Goal: Task Accomplishment & Management: Use online tool/utility

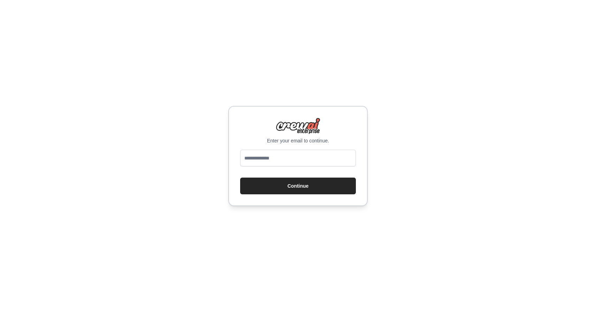
click at [276, 160] on input "email" at bounding box center [298, 158] width 116 height 17
type input "**********"
click at [298, 183] on button "Continue" at bounding box center [298, 186] width 116 height 17
click at [298, 188] on button "Continue" at bounding box center [298, 186] width 116 height 17
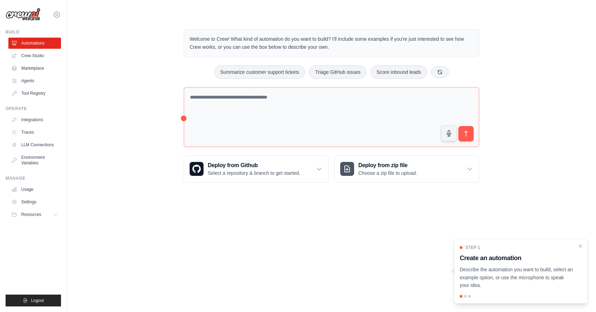
click at [283, 239] on body "lbhavitha95@gmail.com Settings Build Automations Crew Studio" at bounding box center [298, 156] width 596 height 312
click at [34, 299] on span "Logout" at bounding box center [37, 301] width 13 height 6
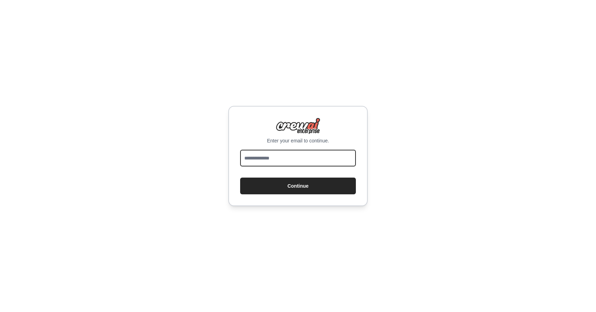
click at [264, 157] on input "email" at bounding box center [298, 158] width 116 height 17
type input "**********"
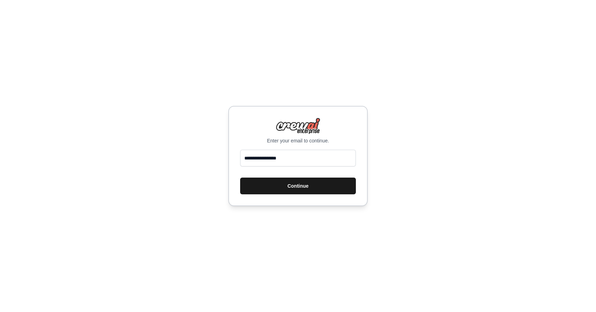
click at [294, 186] on button "Continue" at bounding box center [298, 186] width 116 height 17
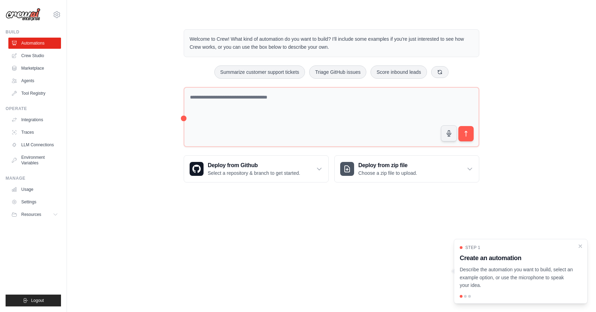
click at [124, 118] on div "Welcome to Crew! What kind of automation do you want to build? I'll include som…" at bounding box center [331, 106] width 507 height 176
click at [34, 57] on link "Crew Studio" at bounding box center [35, 55] width 53 height 11
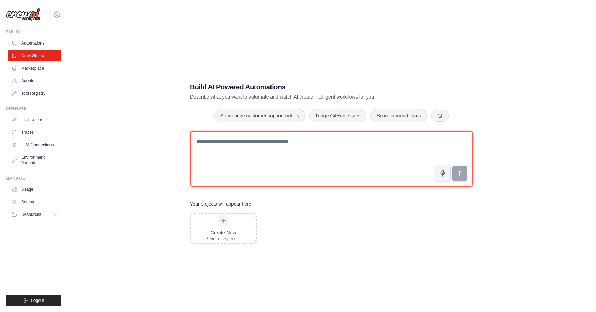
click at [256, 161] on textarea at bounding box center [331, 159] width 283 height 56
paste textarea "**********"
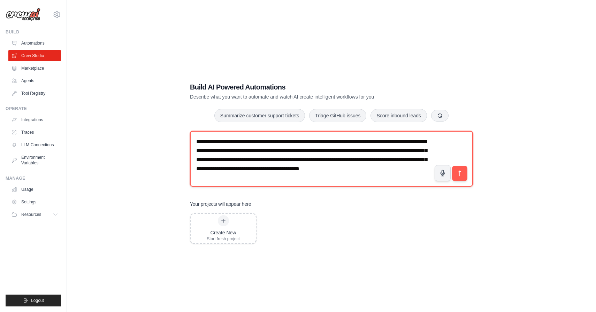
scroll to position [4, 0]
type textarea "**********"
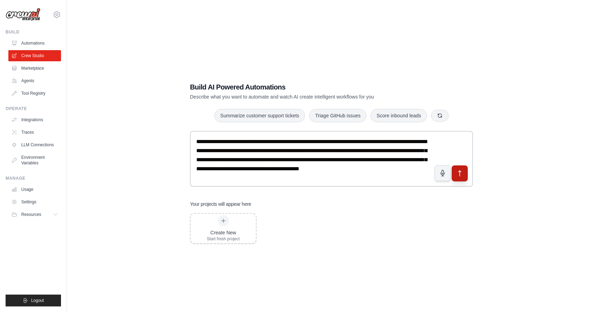
click at [458, 175] on icon "submit" at bounding box center [459, 173] width 7 height 7
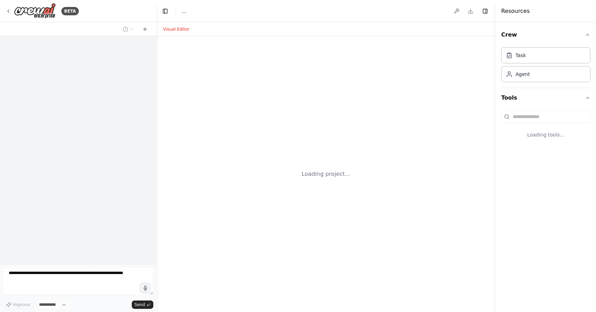
select select "****"
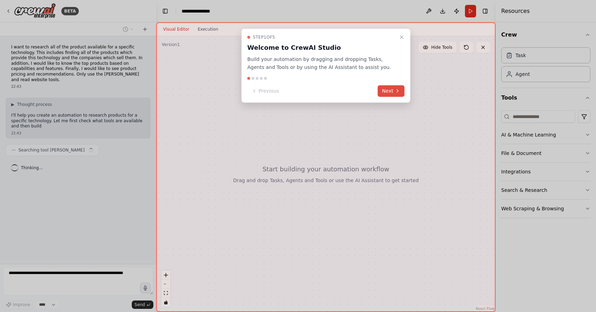
click at [395, 92] on icon at bounding box center [398, 91] width 6 height 6
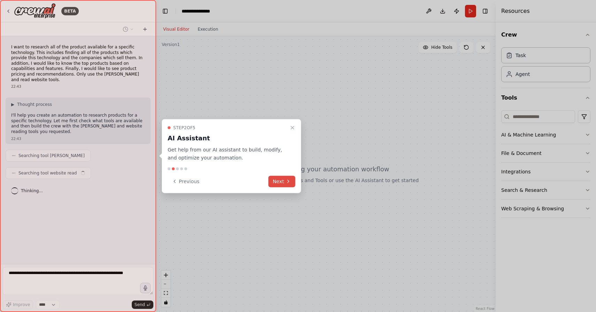
click at [286, 181] on icon at bounding box center [288, 182] width 6 height 6
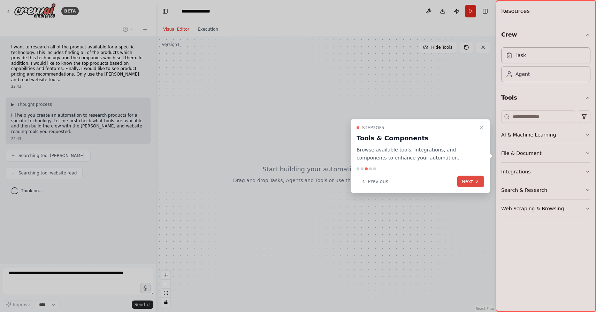
click at [465, 185] on button "Next" at bounding box center [470, 182] width 27 height 12
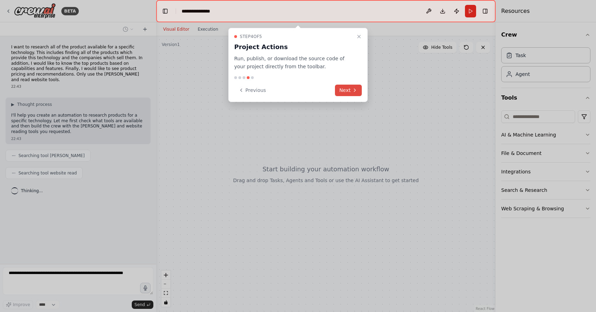
click at [347, 91] on button "Next" at bounding box center [348, 91] width 27 height 12
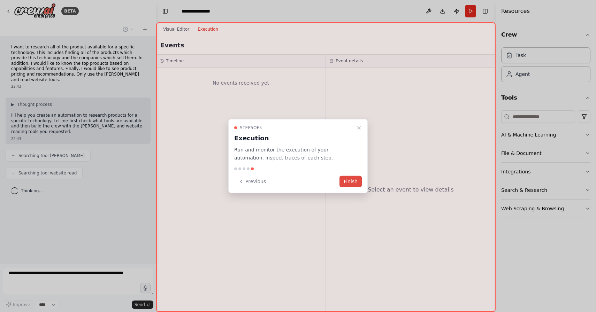
click at [351, 178] on button "Finish" at bounding box center [351, 182] width 22 height 12
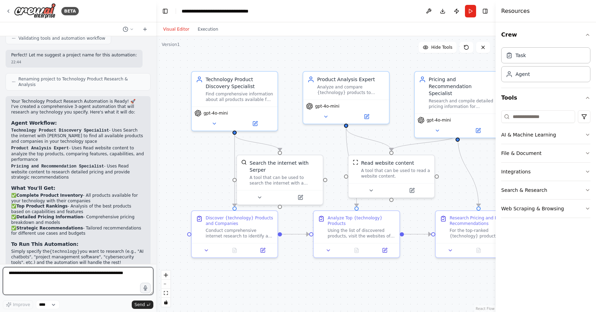
scroll to position [387, 0]
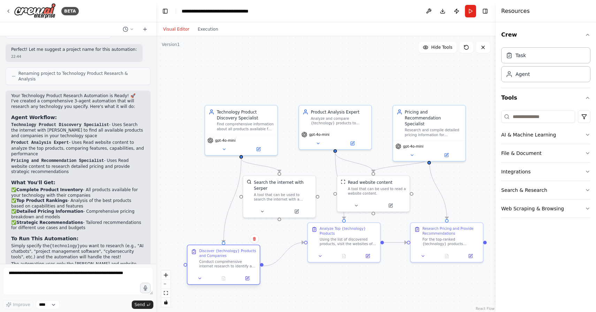
drag, startPoint x: 251, startPoint y: 238, endPoint x: 231, endPoint y: 262, distance: 31.5
click at [231, 262] on div "Conduct comprehensive internet research to identify all available products for …" at bounding box center [227, 264] width 57 height 9
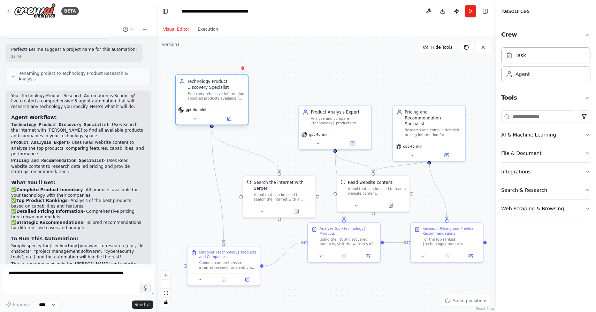
drag, startPoint x: 239, startPoint y: 129, endPoint x: 212, endPoint y: 100, distance: 39.4
click at [212, 100] on div "Find comprehensive information about all products available for {technology}, i…" at bounding box center [216, 96] width 57 height 9
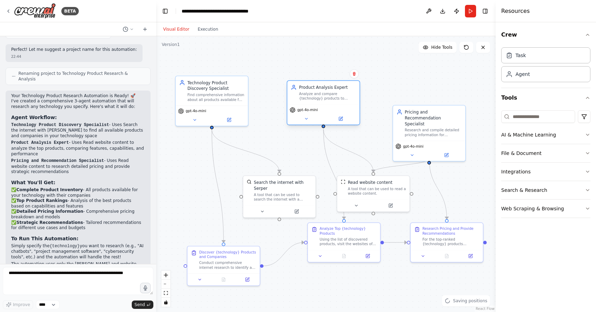
drag, startPoint x: 332, startPoint y: 129, endPoint x: 319, endPoint y: 104, distance: 28.4
click at [319, 104] on div "Product Analysis Expert Analyze and compare {technology} products to identify t…" at bounding box center [324, 103] width 74 height 45
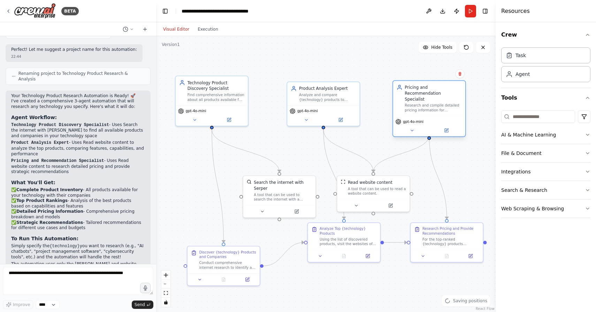
drag, startPoint x: 428, startPoint y: 125, endPoint x: 428, endPoint y: 104, distance: 21.3
click at [428, 104] on div "Research and compile detailed pricing information for {technology} products and…" at bounding box center [433, 107] width 57 height 9
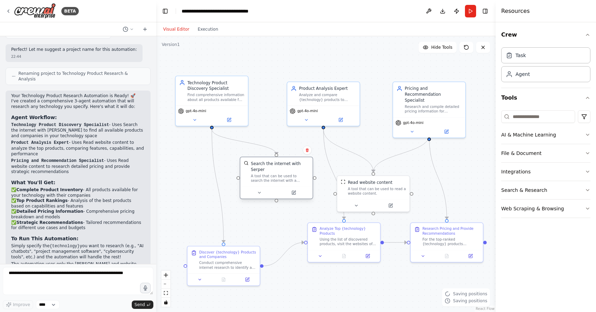
drag, startPoint x: 277, startPoint y: 192, endPoint x: 272, endPoint y: 173, distance: 20.0
click at [272, 173] on div "Search the internet with Serper A tool that can be used to search the internet …" at bounding box center [280, 172] width 58 height 22
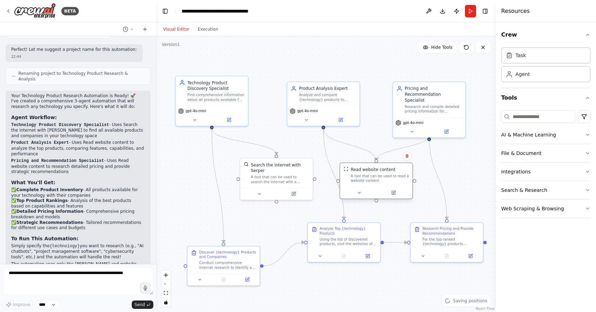
drag, startPoint x: 366, startPoint y: 191, endPoint x: 371, endPoint y: 177, distance: 14.9
click at [371, 177] on div "A tool that can be used to read a website content." at bounding box center [380, 178] width 58 height 9
drag, startPoint x: 340, startPoint y: 237, endPoint x: 325, endPoint y: 256, distance: 24.6
click at [325, 256] on div "Using the list of discovered products, visit the websites of the most promising…" at bounding box center [333, 258] width 57 height 9
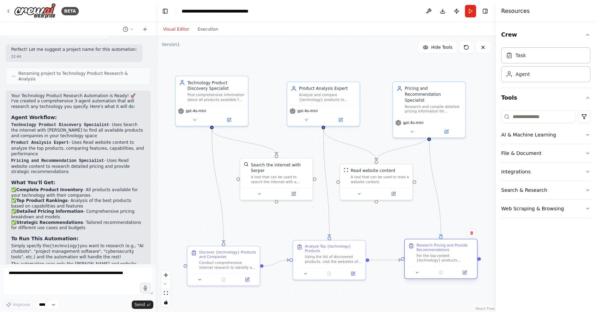
drag, startPoint x: 444, startPoint y: 239, endPoint x: 437, endPoint y: 254, distance: 16.6
click at [437, 254] on div "For the top-ranked {technology} products identified in the analysis, research d…" at bounding box center [445, 258] width 57 height 9
drag, startPoint x: 329, startPoint y: 256, endPoint x: 326, endPoint y: 234, distance: 22.5
click at [326, 234] on div "Using the list of discovered products, visit the websites of the most promising…" at bounding box center [333, 234] width 57 height 9
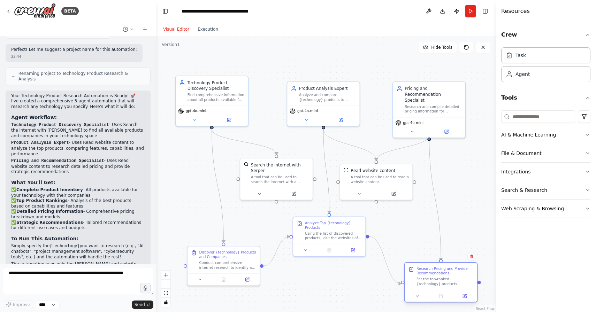
drag, startPoint x: 430, startPoint y: 254, endPoint x: 428, endPoint y: 275, distance: 21.4
click at [428, 275] on div "Research Pricing and Provide Recommendations For the top-ranked {technology} pr…" at bounding box center [445, 277] width 57 height 20
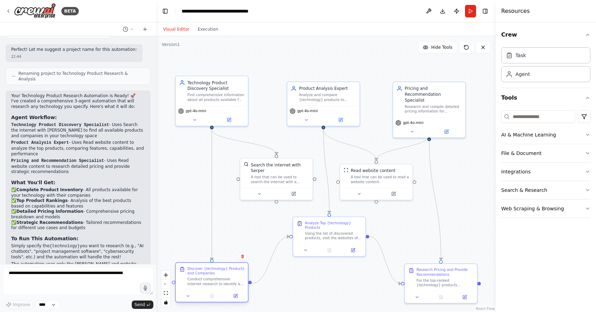
drag, startPoint x: 224, startPoint y: 258, endPoint x: 214, endPoint y: 276, distance: 20.1
click at [214, 276] on div "Discover {technology} Products and Companies" at bounding box center [216, 271] width 57 height 9
click at [470, 10] on button "Run" at bounding box center [470, 11] width 11 height 13
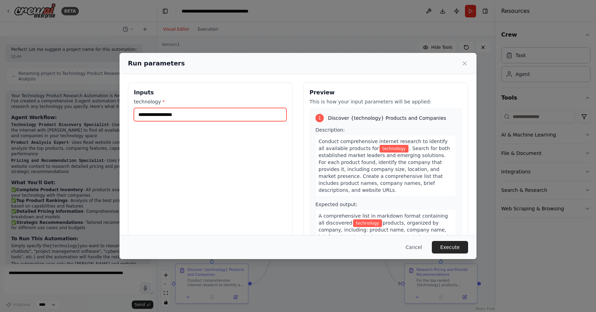
click at [204, 117] on input "technology *" at bounding box center [210, 114] width 153 height 13
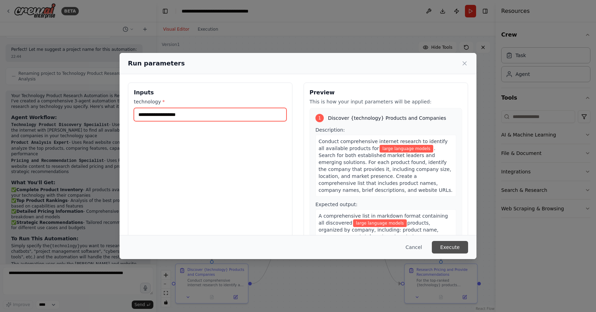
type input "**********"
click at [448, 246] on button "Execute" at bounding box center [450, 247] width 36 height 13
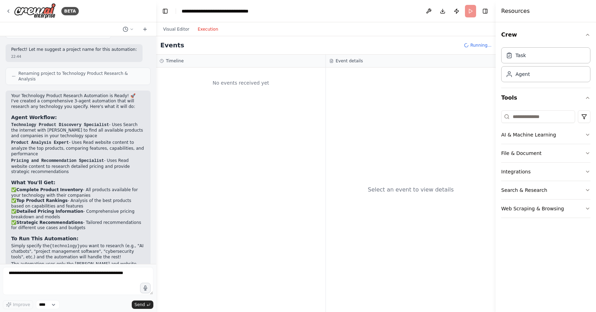
click at [206, 32] on button "Execution" at bounding box center [207, 29] width 29 height 8
click at [343, 63] on h3 "Event details" at bounding box center [349, 61] width 27 height 6
click at [175, 59] on h3 "Timeline" at bounding box center [175, 61] width 18 height 6
click at [336, 62] on h3 "Event details" at bounding box center [349, 61] width 27 height 6
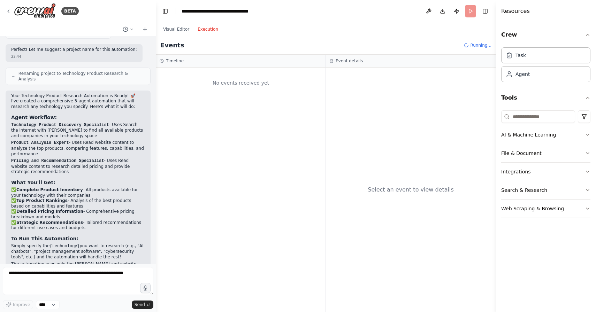
click at [336, 62] on h3 "Event details" at bounding box center [349, 61] width 27 height 6
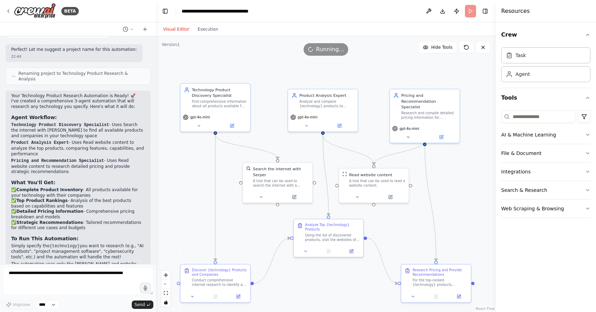
click at [174, 28] on button "Visual Editor" at bounding box center [176, 29] width 35 height 8
click at [495, 290] on div "Your crew is now running. You can view the progress in the Execution tab." at bounding box center [521, 295] width 121 height 11
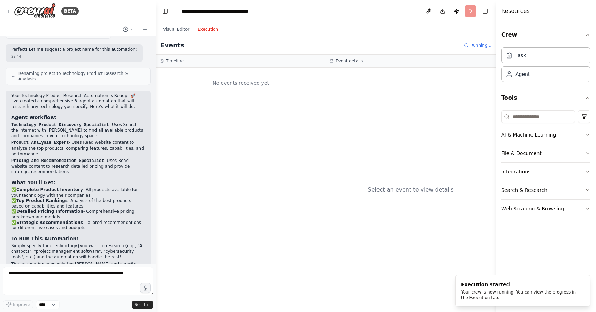
click at [212, 25] on button "Execution" at bounding box center [207, 29] width 29 height 8
click at [259, 142] on div "No events received yet" at bounding box center [240, 190] width 169 height 245
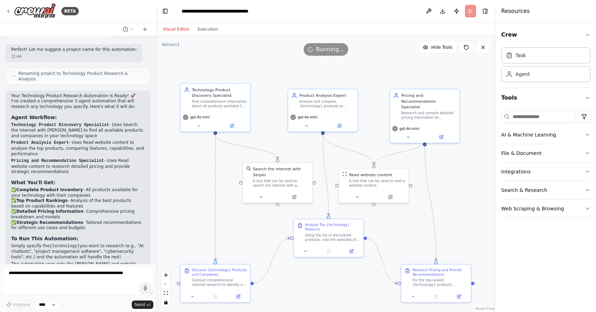
click at [175, 31] on button "Visual Editor" at bounding box center [176, 29] width 35 height 8
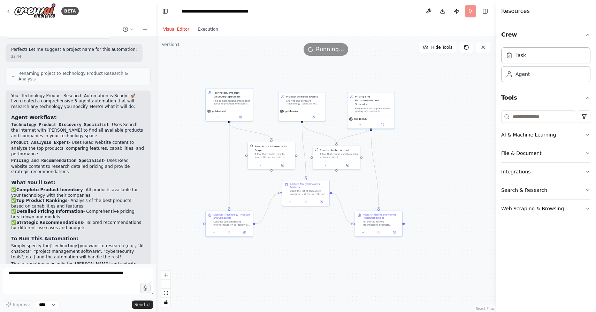
drag, startPoint x: 476, startPoint y: 238, endPoint x: 429, endPoint y: 200, distance: 61.0
click at [429, 200] on div ".deletable-edge-delete-btn { width: 20px; height: 20px; border: 0px solid #ffff…" at bounding box center [326, 174] width 340 height 276
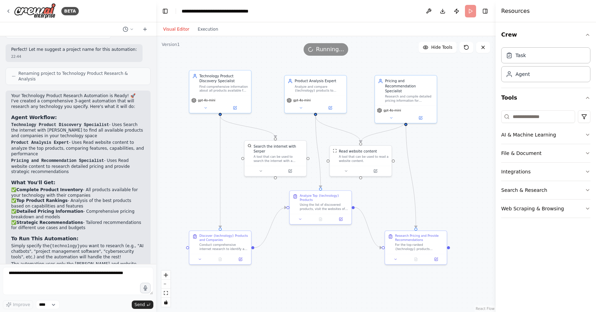
drag, startPoint x: 264, startPoint y: 263, endPoint x: 285, endPoint y: 268, distance: 22.4
click at [285, 268] on div ".deletable-edge-delete-btn { width: 20px; height: 20px; border: 0px solid #ffff…" at bounding box center [326, 174] width 340 height 276
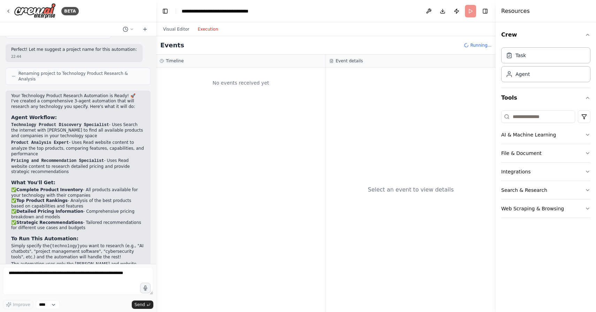
click at [205, 31] on button "Execution" at bounding box center [207, 29] width 29 height 8
click at [178, 31] on button "Visual Editor" at bounding box center [176, 29] width 35 height 8
click at [201, 32] on button "Execution" at bounding box center [207, 29] width 29 height 8
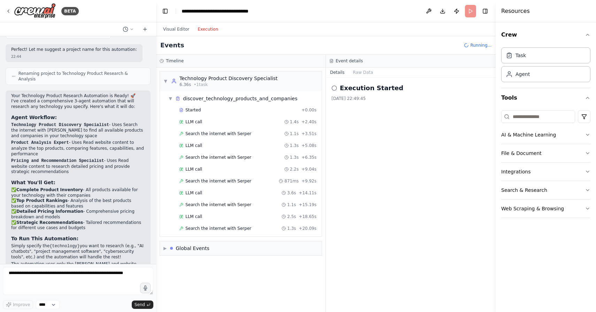
click at [332, 90] on icon at bounding box center [335, 88] width 6 height 6
click at [336, 89] on icon at bounding box center [335, 88] width 6 height 6
click at [363, 72] on button "Raw Data" at bounding box center [363, 73] width 29 height 10
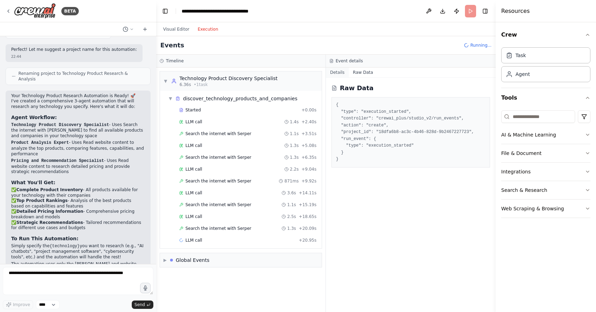
click at [344, 73] on button "Details" at bounding box center [337, 73] width 23 height 10
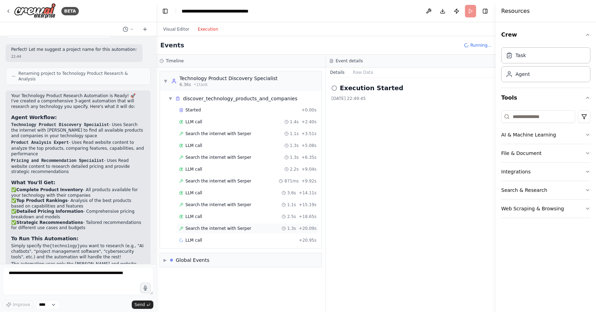
click at [217, 228] on span "Search the internet with Serper" at bounding box center [218, 229] width 66 height 6
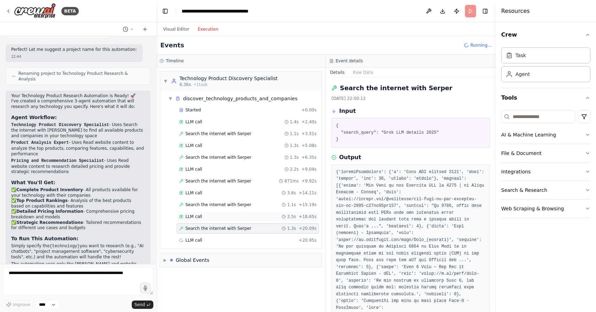
click at [218, 218] on div "LLM call 2.5s + 18.65s" at bounding box center [247, 217] width 137 height 6
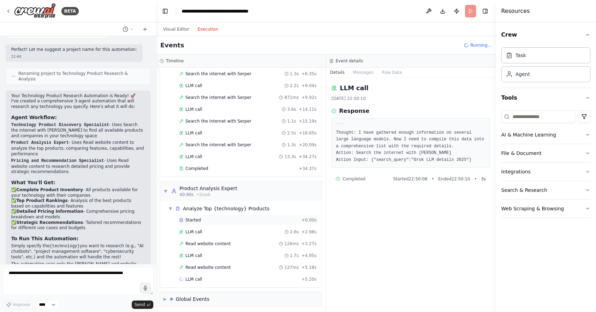
scroll to position [85, 0]
click at [167, 297] on div "▶ Global Events" at bounding box center [186, 298] width 46 height 7
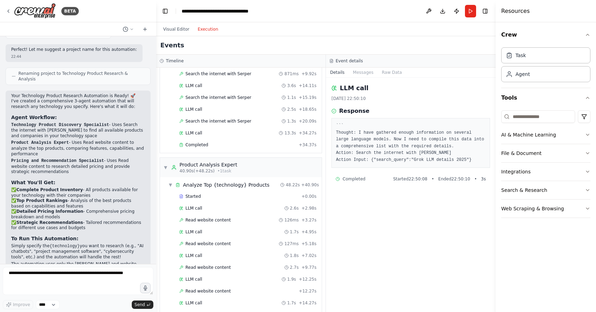
scroll to position [0, 0]
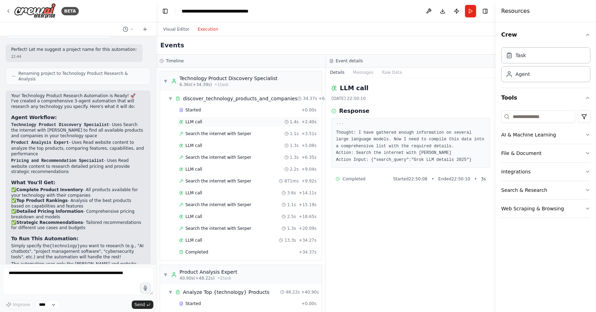
click at [206, 119] on div "LLM call 1.4s + 2.40s" at bounding box center [247, 122] width 137 height 6
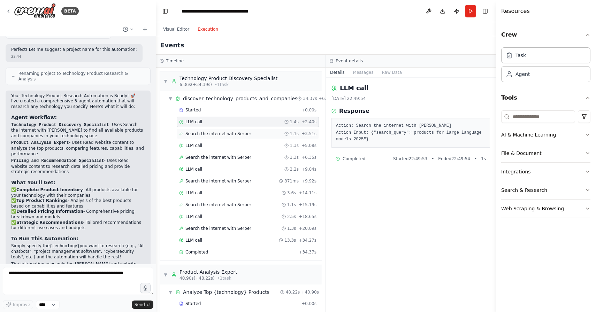
click at [208, 130] on div "Search the internet with [PERSON_NAME] 1.1s + 3.51s" at bounding box center [248, 134] width 142 height 10
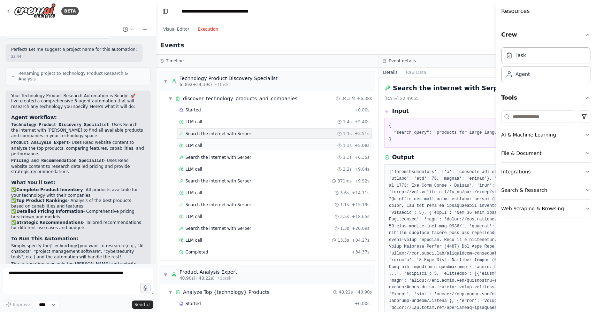
click at [216, 150] on div "LLM call 1.3s + 5.08s" at bounding box center [274, 145] width 195 height 10
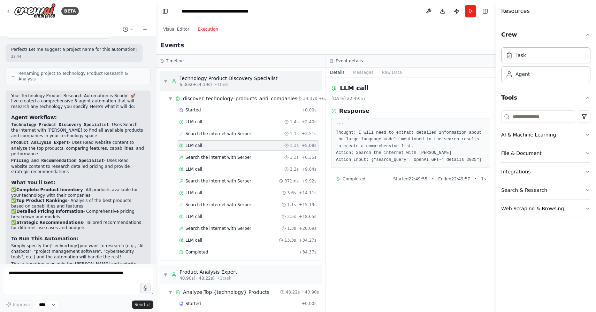
click at [165, 79] on span "▼" at bounding box center [165, 81] width 4 height 6
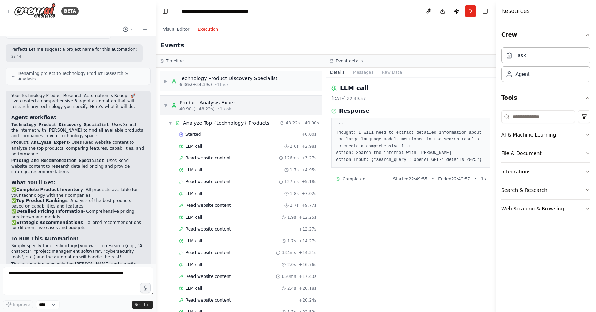
click at [167, 106] on span "▼" at bounding box center [165, 106] width 4 height 6
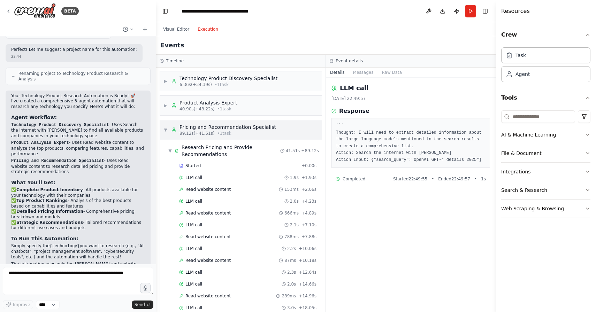
click at [163, 131] on span "▼" at bounding box center [165, 130] width 4 height 6
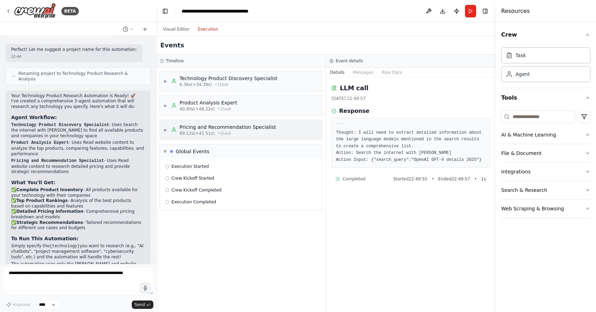
click at [167, 127] on span "▶" at bounding box center [165, 130] width 4 height 6
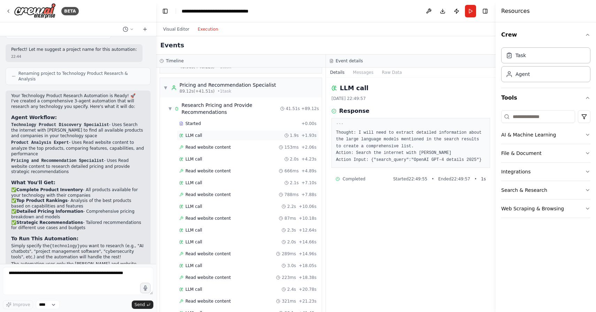
scroll to position [42, 0]
click at [163, 87] on span "▼" at bounding box center [165, 88] width 4 height 6
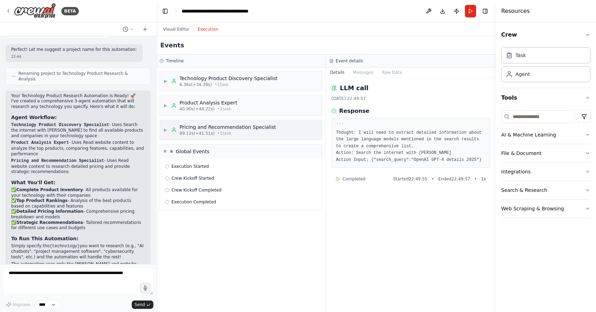
click at [168, 129] on div "▶ Pricing and Recommendation Specialist 89.12s (+41.51s) • 1 task" at bounding box center [219, 130] width 113 height 13
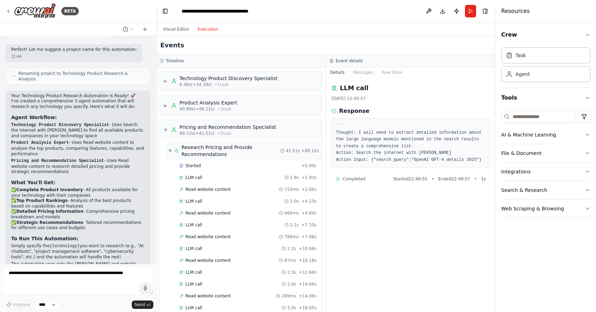
click at [171, 150] on span "▼" at bounding box center [169, 151] width 3 height 6
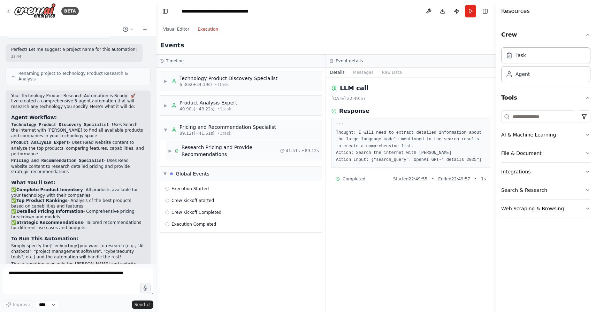
click at [171, 150] on span "▶" at bounding box center [169, 151] width 3 height 6
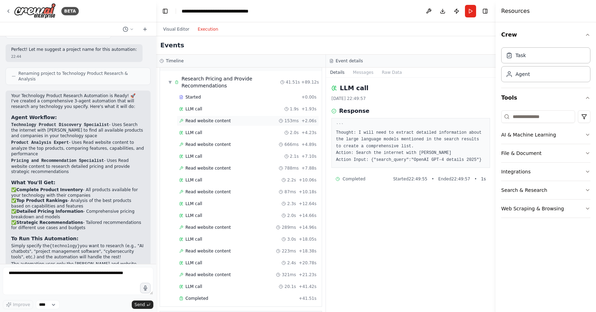
scroll to position [69, 0]
click at [168, 83] on span "▼" at bounding box center [169, 82] width 3 height 6
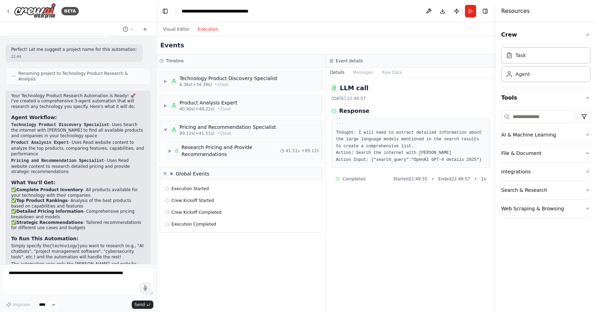
scroll to position [0, 0]
click at [174, 133] on div "Pricing and Recommendation Specialist 89.12s (+41.51s) • 1 task" at bounding box center [223, 130] width 105 height 13
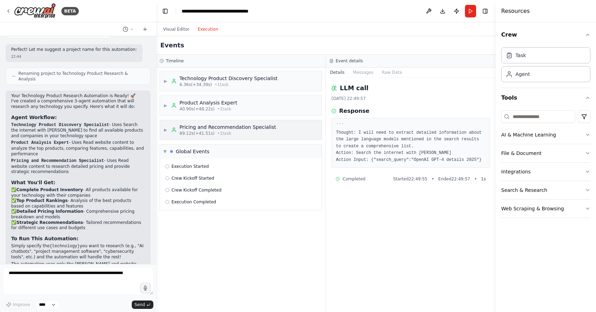
click at [173, 131] on icon at bounding box center [174, 130] width 6 height 6
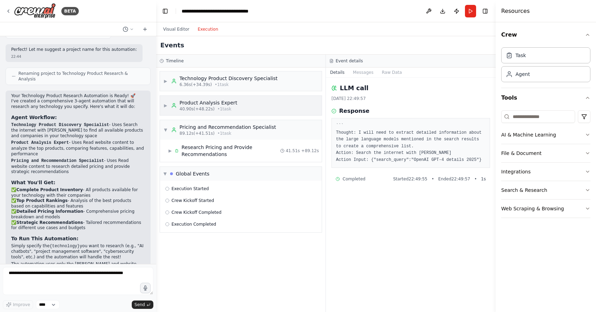
click at [175, 106] on icon at bounding box center [174, 106] width 6 height 6
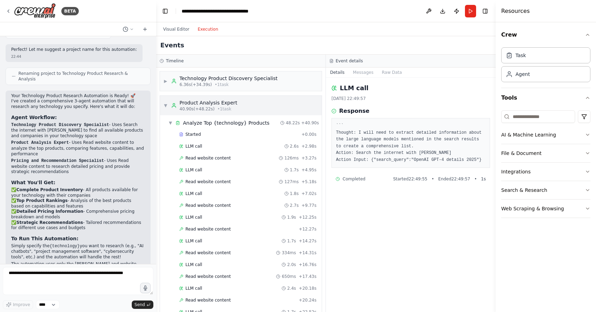
click at [175, 107] on icon at bounding box center [174, 106] width 6 height 6
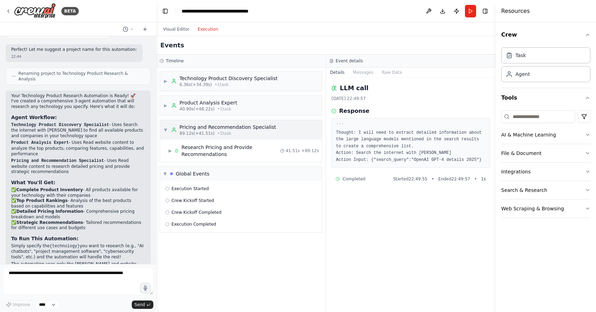
click at [168, 128] on div "▼ Pricing and Recommendation Specialist 89.12s (+41.51s) • 1 task" at bounding box center [219, 130] width 113 height 13
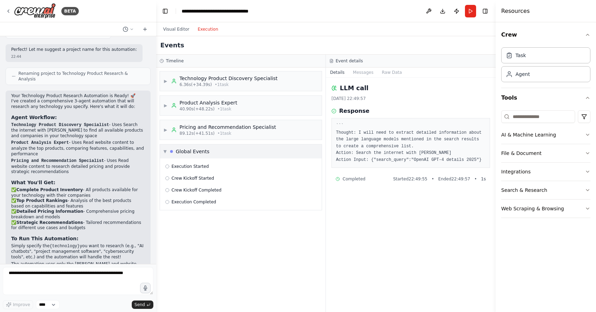
click at [165, 151] on span "▼" at bounding box center [164, 152] width 3 height 6
click at [197, 203] on div "▶ Technology Product Discovery Specialist 6.36s (+34.39s) • 1 task ▶ Product An…" at bounding box center [240, 190] width 169 height 245
click at [215, 78] on div "Technology Product Discovery Specialist" at bounding box center [229, 78] width 98 height 7
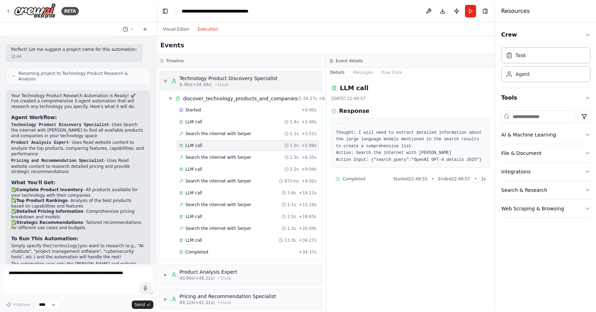
click at [215, 77] on div "Technology Product Discovery Specialist" at bounding box center [229, 78] width 98 height 7
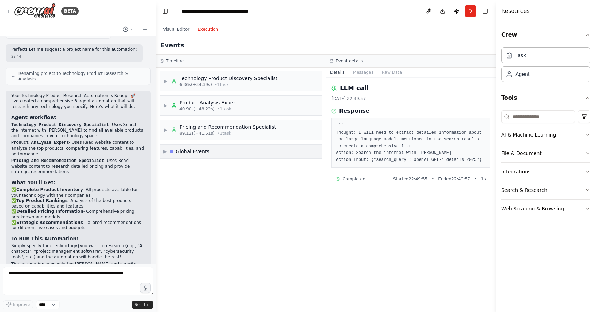
click at [207, 154] on div "▶ Global Events" at bounding box center [241, 152] width 162 height 14
click at [201, 172] on div "Execution Started Crew Kickoff Started Crew Kickoff Completed Execution Complet…" at bounding box center [241, 185] width 162 height 52
click at [204, 168] on span "Execution Started" at bounding box center [190, 167] width 37 height 6
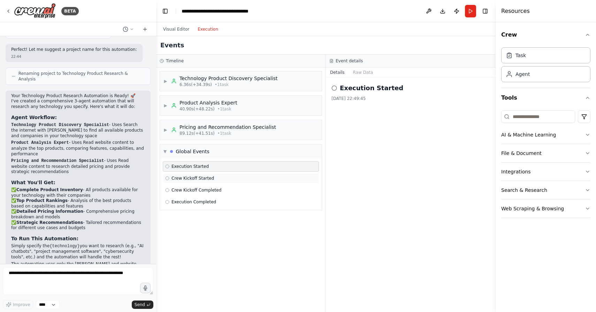
click at [203, 182] on div "Crew Kickoff Started" at bounding box center [241, 178] width 156 height 10
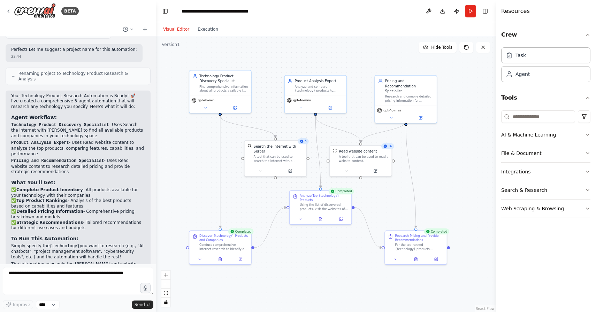
click at [180, 27] on button "Visual Editor" at bounding box center [176, 29] width 35 height 8
click at [472, 10] on button "Run" at bounding box center [470, 11] width 11 height 13
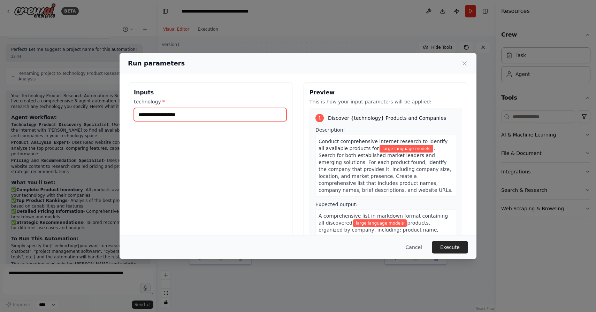
click at [205, 117] on input "**********" at bounding box center [210, 114] width 153 height 13
drag, startPoint x: 205, startPoint y: 117, endPoint x: 125, endPoint y: 108, distance: 81.1
click at [125, 108] on div "**********" at bounding box center [298, 165] width 357 height 182
type input "**********"
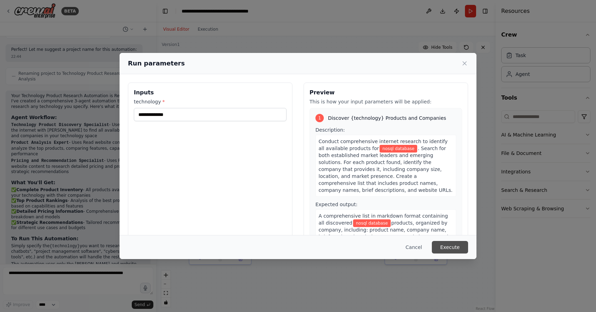
click at [452, 247] on button "Execute" at bounding box center [450, 247] width 36 height 13
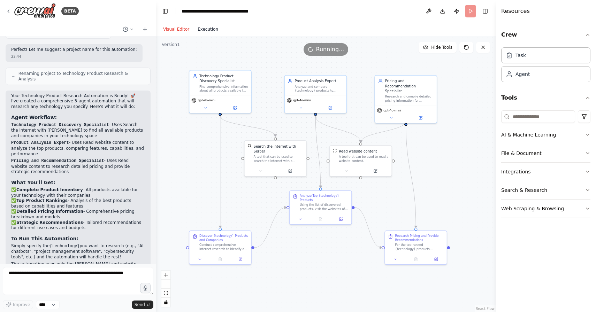
click at [205, 31] on button "Execution" at bounding box center [207, 29] width 29 height 8
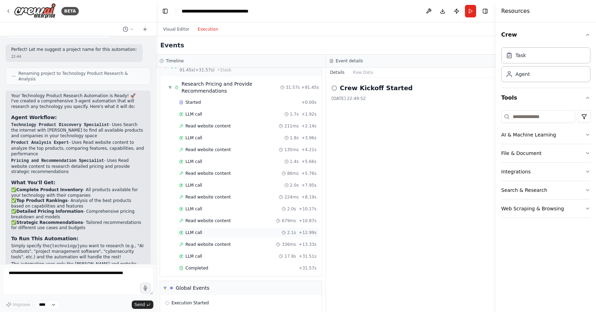
scroll to position [570, 0]
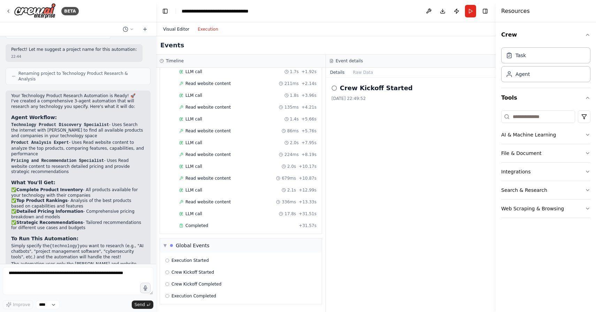
click at [179, 31] on button "Visual Editor" at bounding box center [176, 29] width 35 height 8
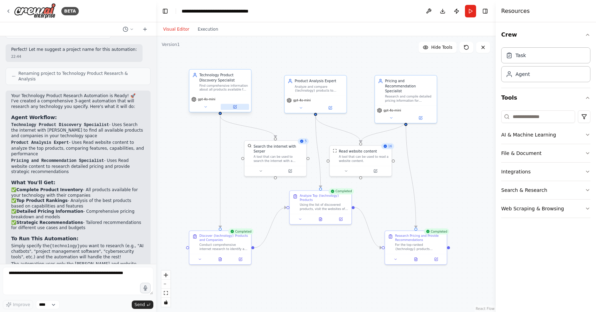
click at [237, 107] on button at bounding box center [235, 107] width 28 height 6
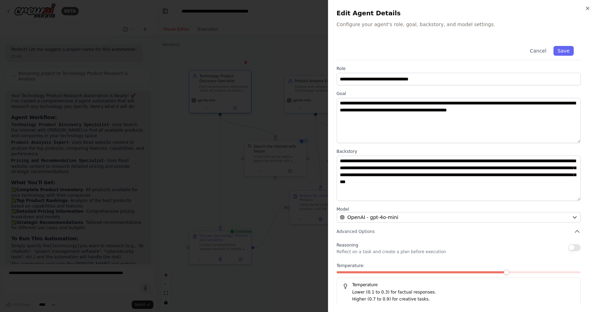
click at [587, 4] on div "**********" at bounding box center [462, 156] width 268 height 312
click at [587, 5] on div "**********" at bounding box center [462, 156] width 268 height 312
click at [588, 8] on icon "button" at bounding box center [588, 9] width 6 height 6
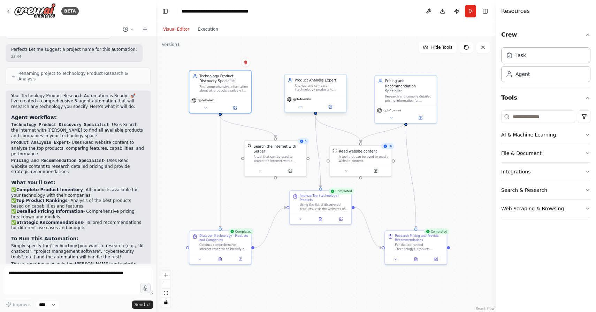
click at [325, 92] on div "Product Analysis Expert Analyze and compare {technology} products to identify t…" at bounding box center [316, 85] width 62 height 20
click at [330, 109] on button at bounding box center [330, 107] width 28 height 6
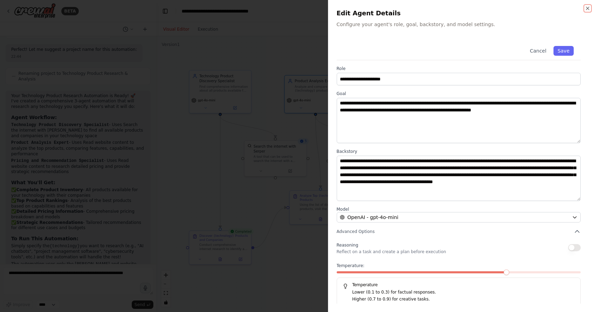
scroll to position [3, 0]
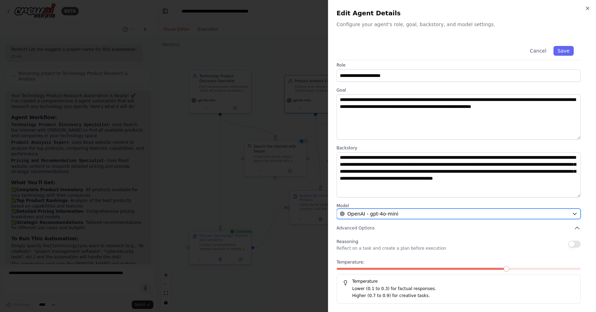
click at [458, 211] on div "OpenAI - gpt-4o-mini" at bounding box center [455, 214] width 230 height 7
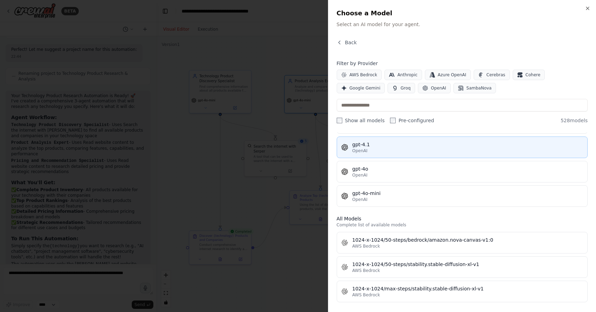
scroll to position [125, 0]
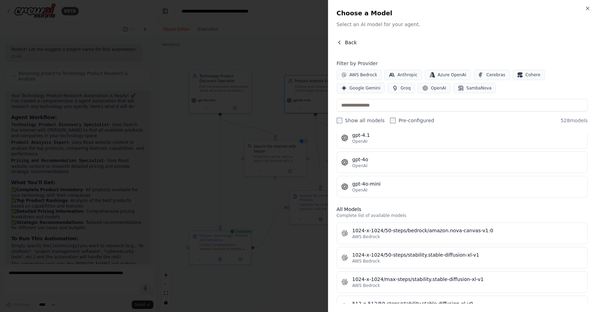
click at [344, 44] on button "Back" at bounding box center [347, 42] width 20 height 7
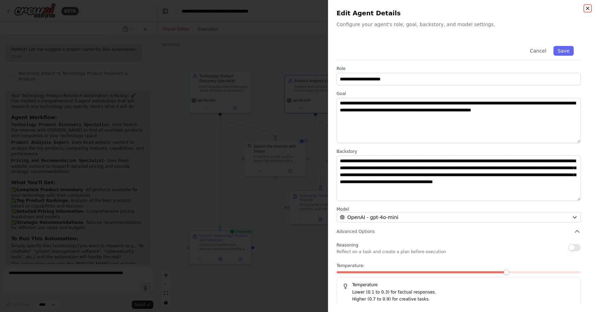
click at [589, 8] on icon "button" at bounding box center [588, 9] width 6 height 6
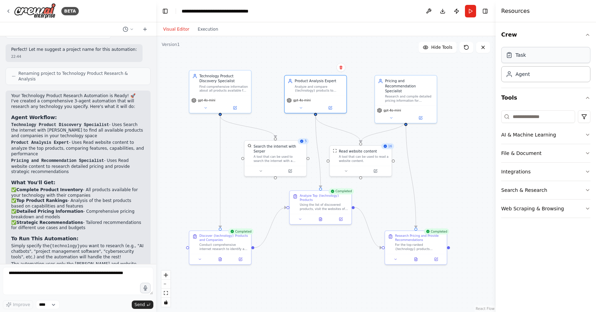
click at [540, 56] on div "Task" at bounding box center [545, 55] width 89 height 16
click at [571, 137] on button "AI & Machine Learning" at bounding box center [545, 135] width 89 height 18
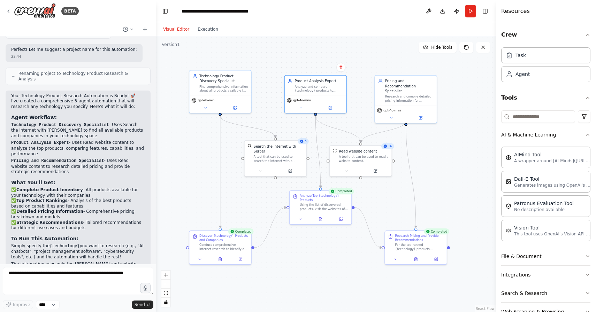
click at [566, 137] on button "AI & Machine Learning" at bounding box center [545, 135] width 89 height 18
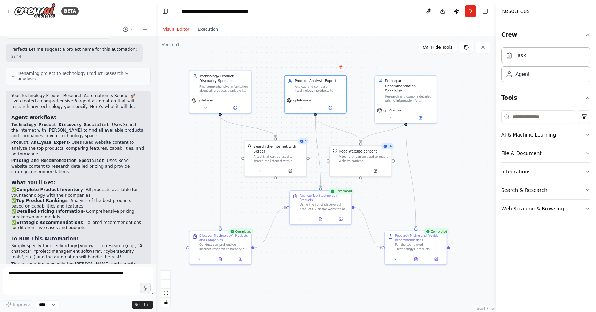
click at [588, 35] on icon "button" at bounding box center [587, 34] width 3 height 1
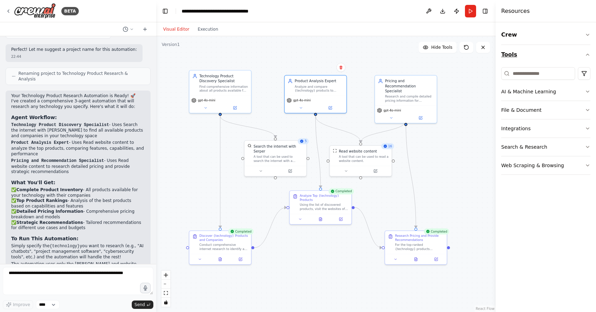
click at [585, 53] on icon "button" at bounding box center [588, 55] width 6 height 6
click at [578, 37] on button "Crew" at bounding box center [545, 35] width 89 height 20
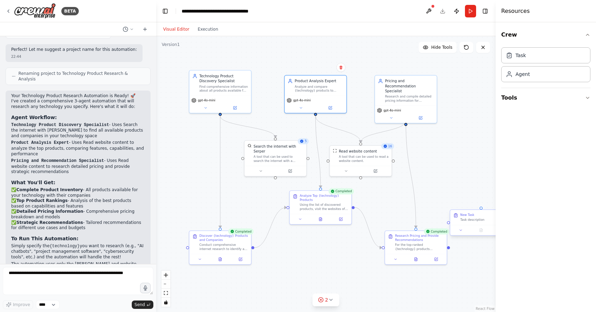
click at [467, 221] on div "Task description" at bounding box center [484, 220] width 49 height 4
drag, startPoint x: 472, startPoint y: 223, endPoint x: 443, endPoint y: 188, distance: 44.8
click at [443, 188] on div "New Task Task description" at bounding box center [451, 182] width 62 height 15
click at [474, 198] on button at bounding box center [471, 195] width 17 height 6
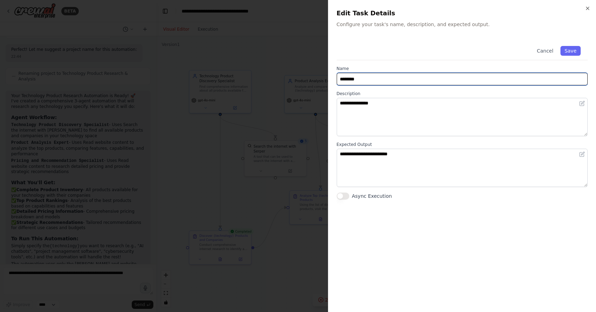
click at [362, 75] on input "********" at bounding box center [462, 79] width 251 height 13
click at [362, 76] on input "********" at bounding box center [462, 79] width 251 height 13
type input "*"
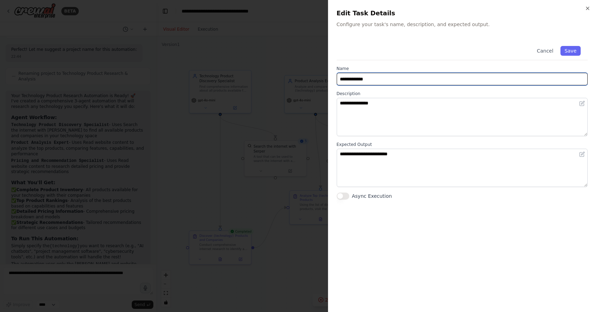
type input "**********"
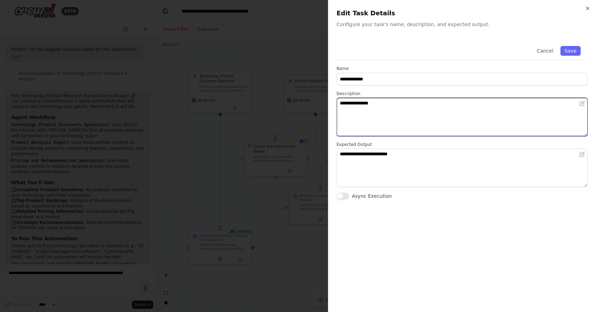
click at [357, 99] on textarea "**********" at bounding box center [462, 117] width 251 height 38
click at [413, 105] on textarea "**********" at bounding box center [462, 117] width 251 height 38
click at [365, 103] on textarea "**********" at bounding box center [462, 117] width 251 height 38
click at [408, 106] on textarea "**********" at bounding box center [462, 117] width 251 height 38
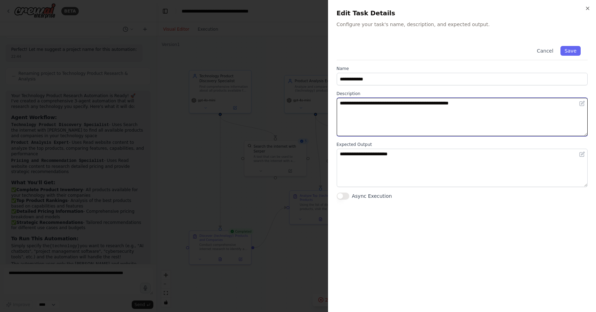
type textarea "**********"
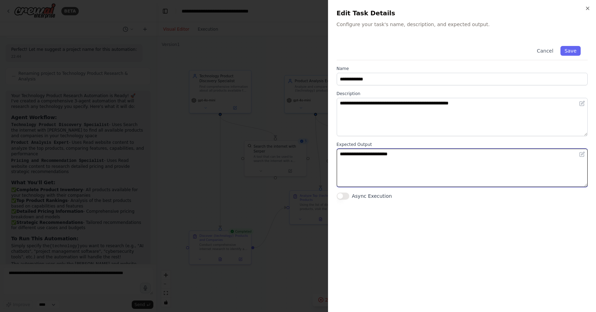
click at [398, 170] on textarea "**********" at bounding box center [462, 168] width 251 height 38
drag, startPoint x: 423, startPoint y: 157, endPoint x: 334, endPoint y: 150, distance: 88.8
click at [334, 150] on div "**********" at bounding box center [462, 156] width 268 height 312
type textarea "**********"
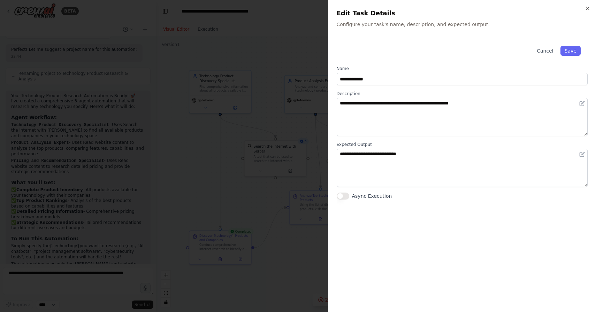
click at [345, 197] on button "Async Execution" at bounding box center [343, 196] width 13 height 7
click at [576, 48] on button "Save" at bounding box center [571, 51] width 20 height 10
